Goal: Transaction & Acquisition: Subscribe to service/newsletter

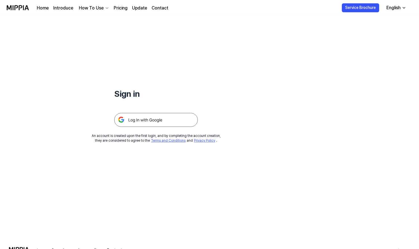
click at [156, 118] on img at bounding box center [156, 120] width 84 height 14
click at [116, 7] on link "Pricing" at bounding box center [121, 8] width 14 height 7
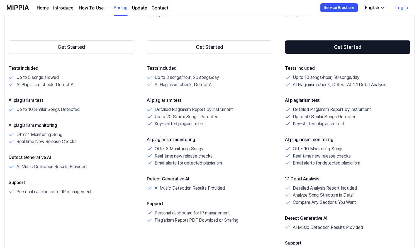
scroll to position [141, 0]
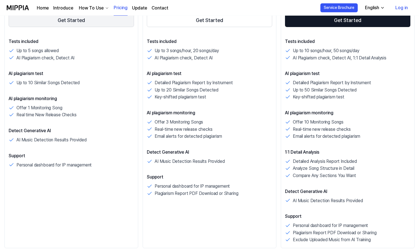
click at [102, 21] on button "Get Started" at bounding box center [71, 20] width 125 height 13
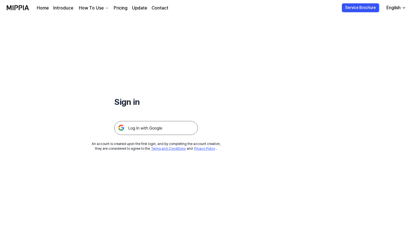
click at [126, 141] on div "Sign in An account is created upon the first login, and by completing the accou…" at bounding box center [156, 84] width 312 height 136
click at [133, 129] on img at bounding box center [156, 128] width 84 height 14
